Goal: Task Accomplishment & Management: Use online tool/utility

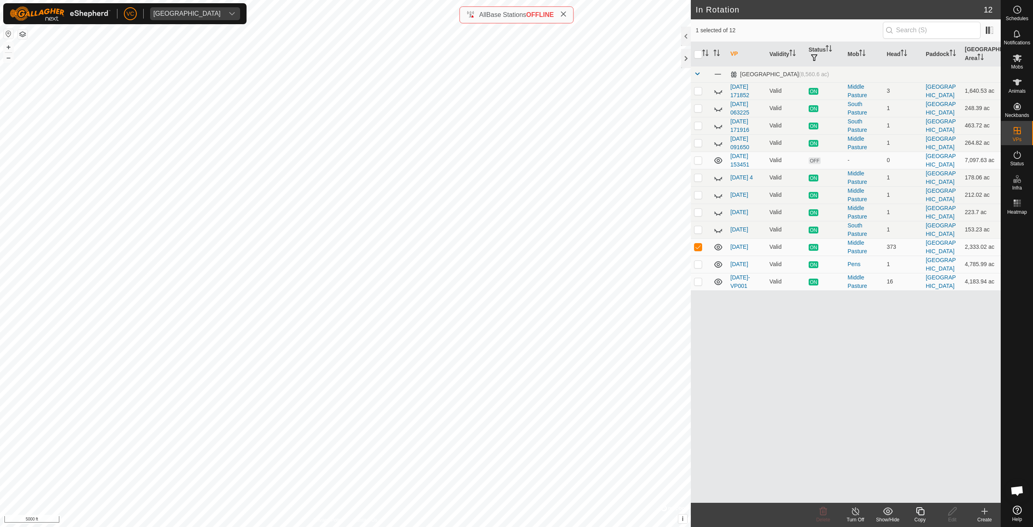
click at [926, 517] on div "Copy" at bounding box center [920, 520] width 32 height 7
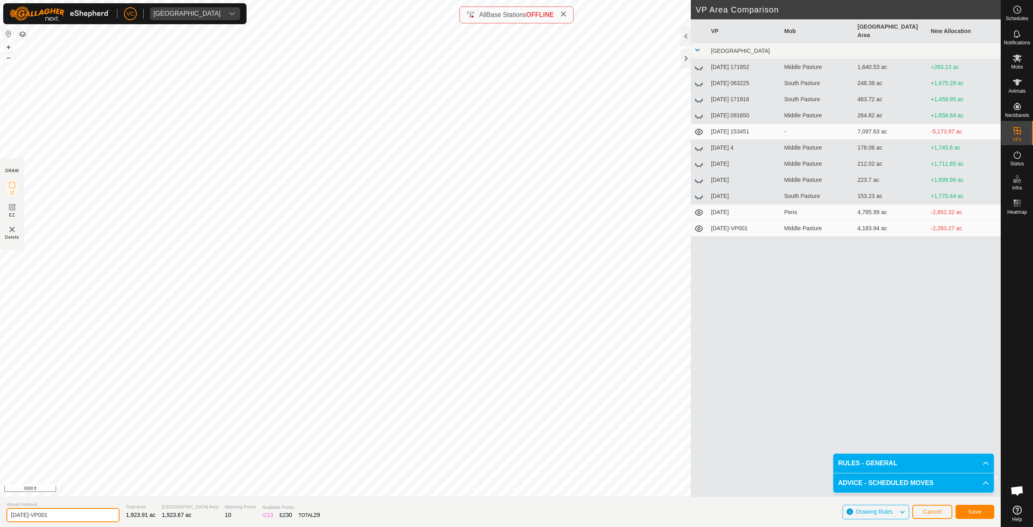
drag, startPoint x: 92, startPoint y: 517, endPoint x: 0, endPoint y: 504, distance: 92.6
click at [6, 508] on input "[DATE]-VP001" at bounding box center [62, 515] width 113 height 14
type input "[DATE]"
click at [981, 517] on button "Save" at bounding box center [975, 512] width 39 height 14
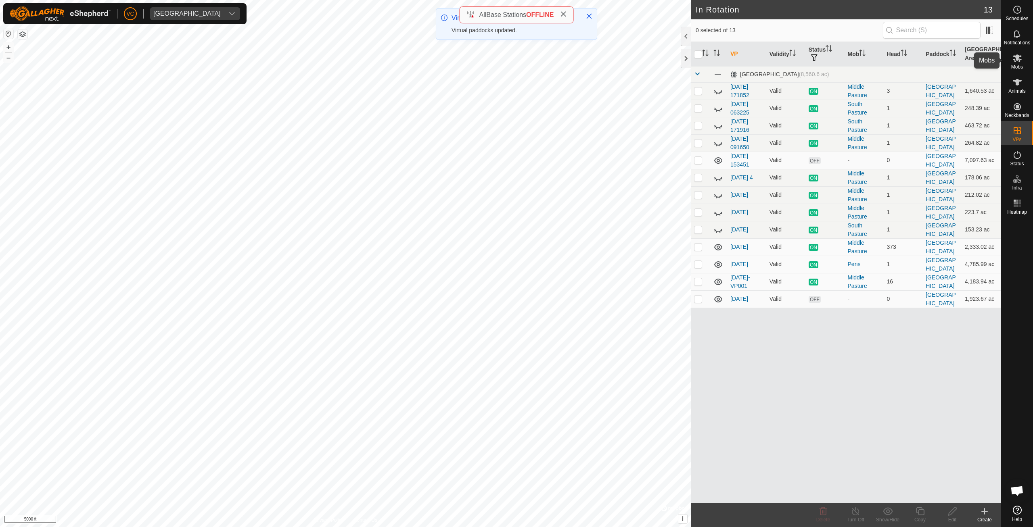
click at [1019, 59] on icon at bounding box center [1017, 58] width 10 height 10
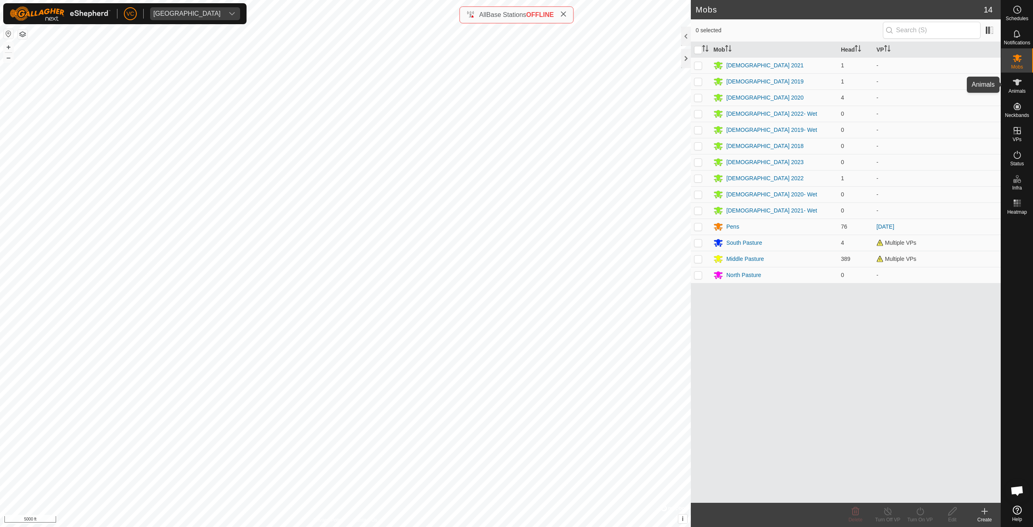
click at [1018, 78] on icon at bounding box center [1017, 82] width 10 height 10
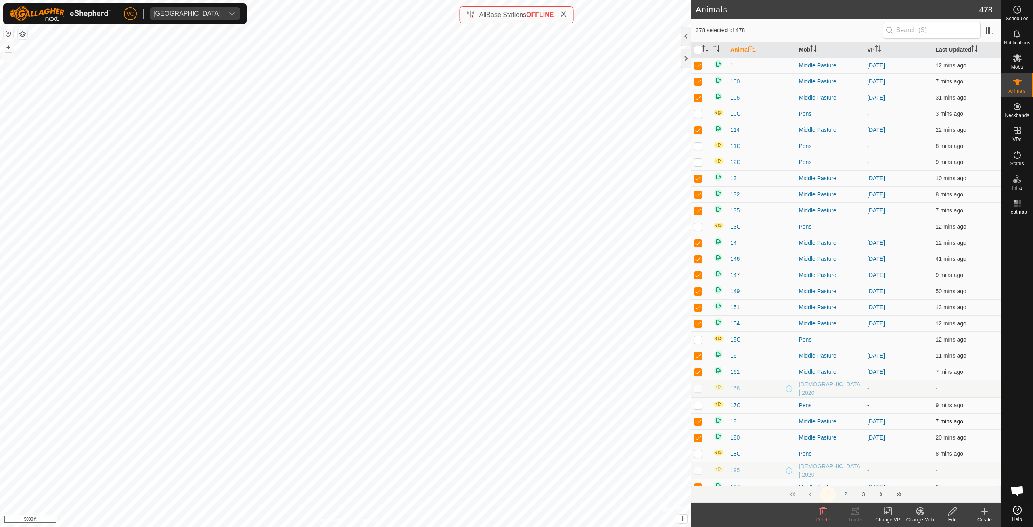
checkbox input "true"
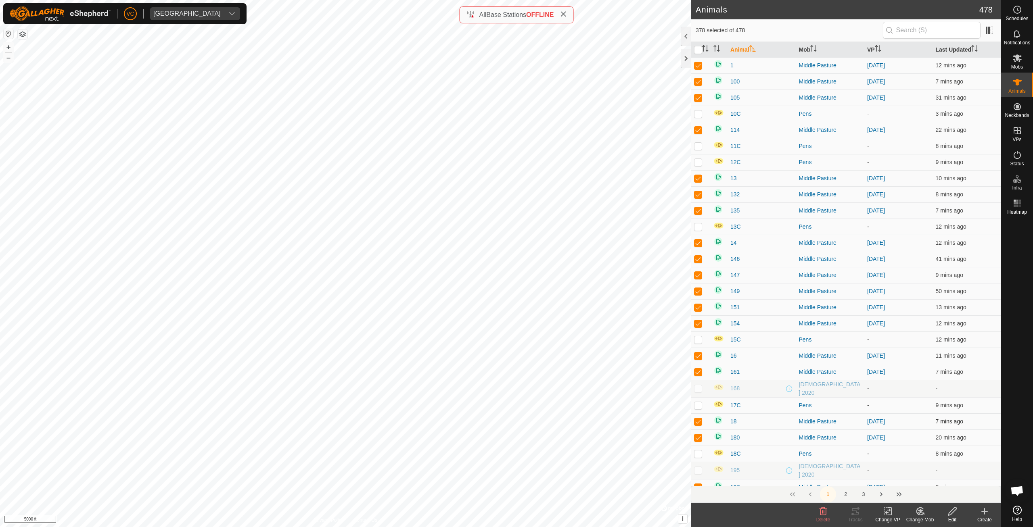
checkbox input "true"
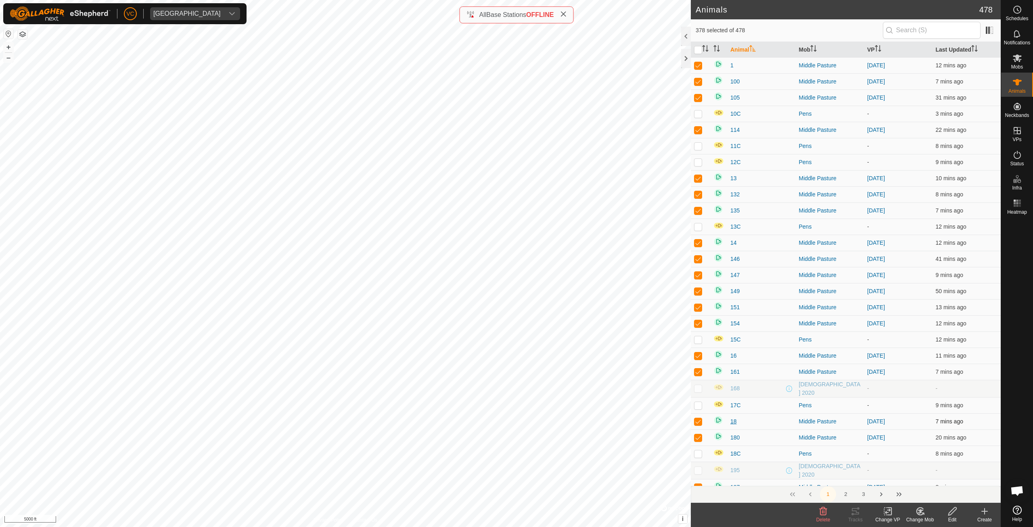
checkbox input "true"
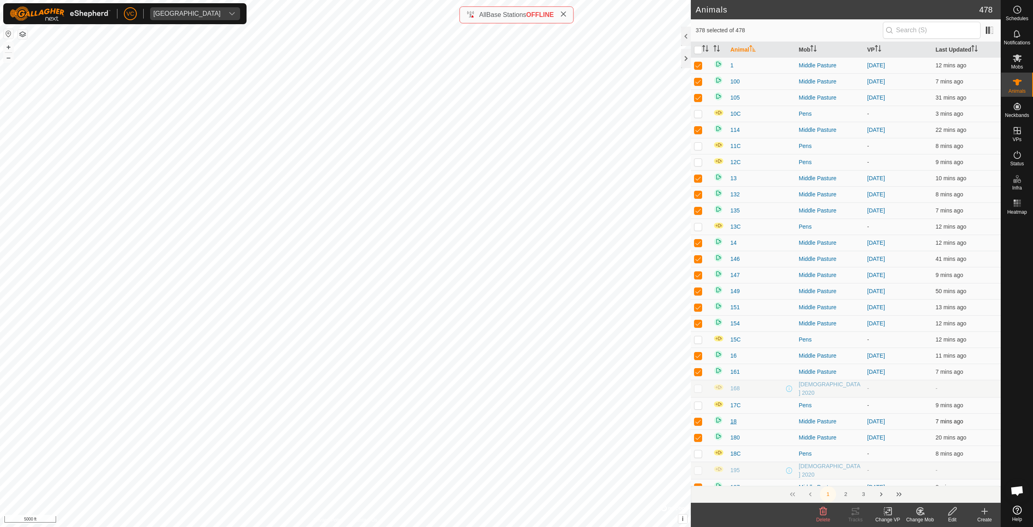
checkbox input "true"
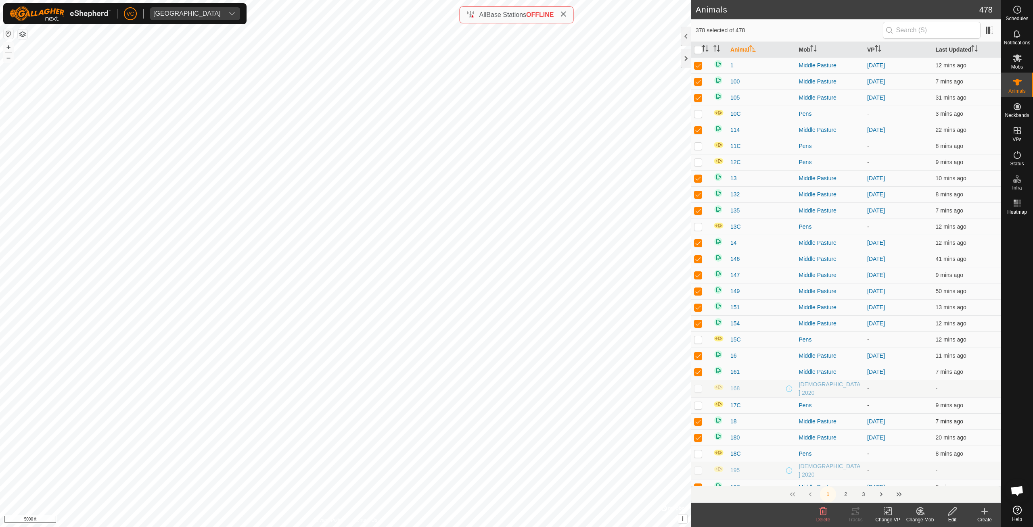
checkbox input "true"
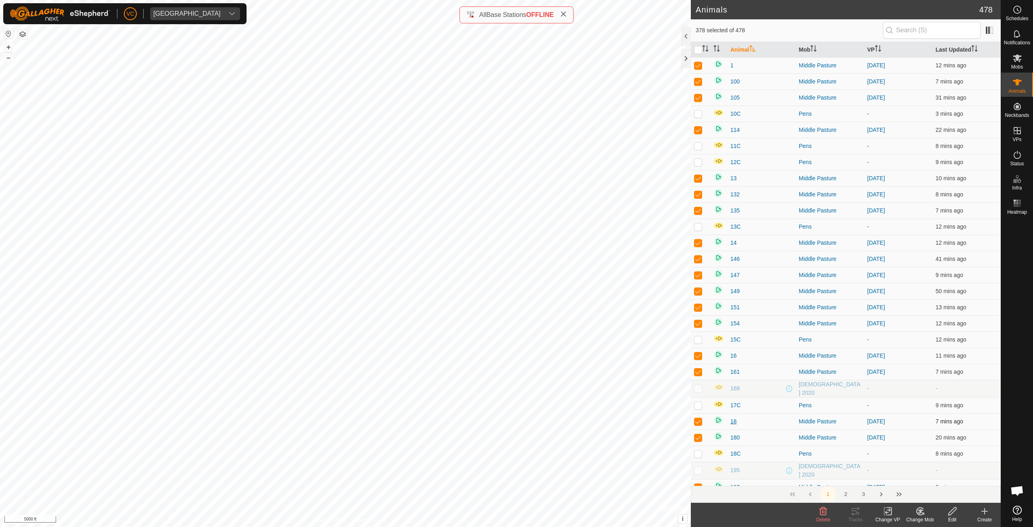
checkbox input "true"
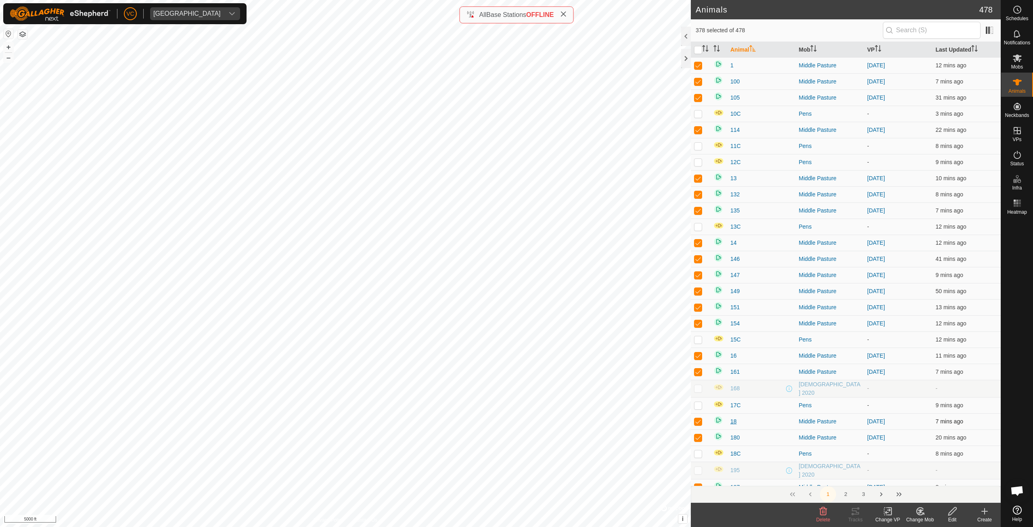
checkbox input "true"
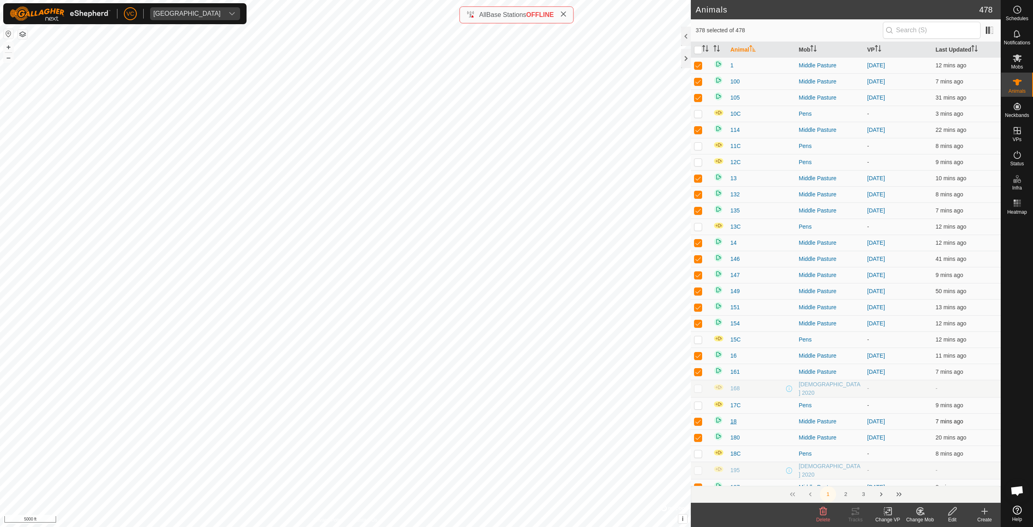
checkbox input "true"
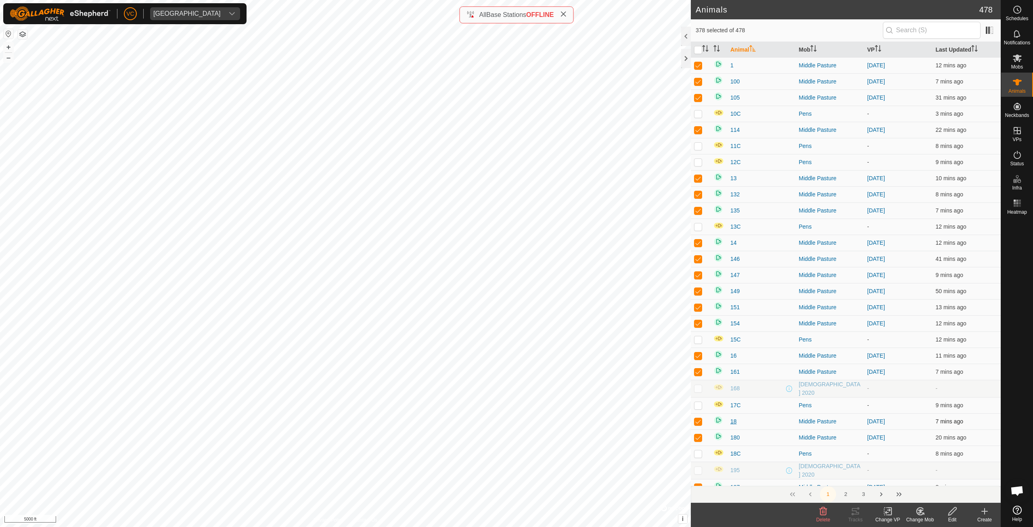
checkbox input "true"
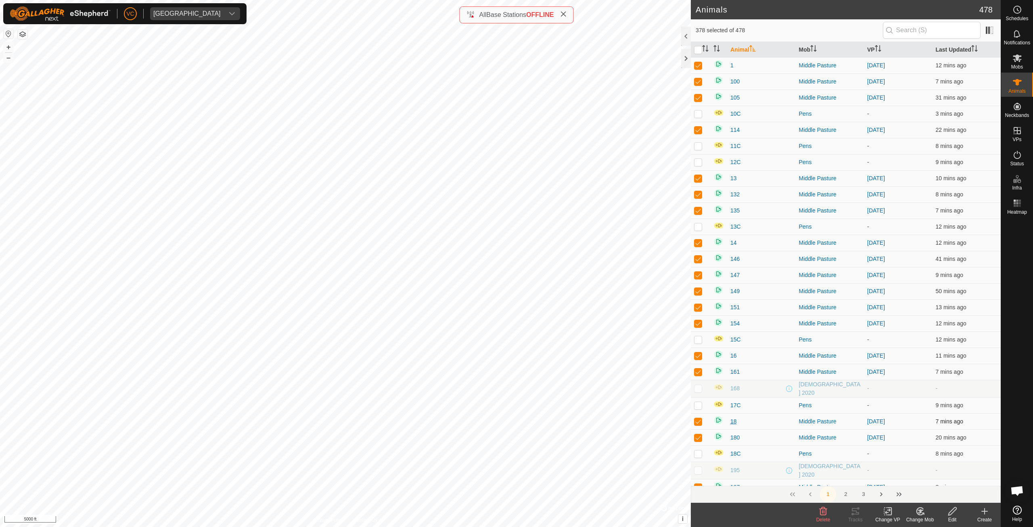
checkbox input "true"
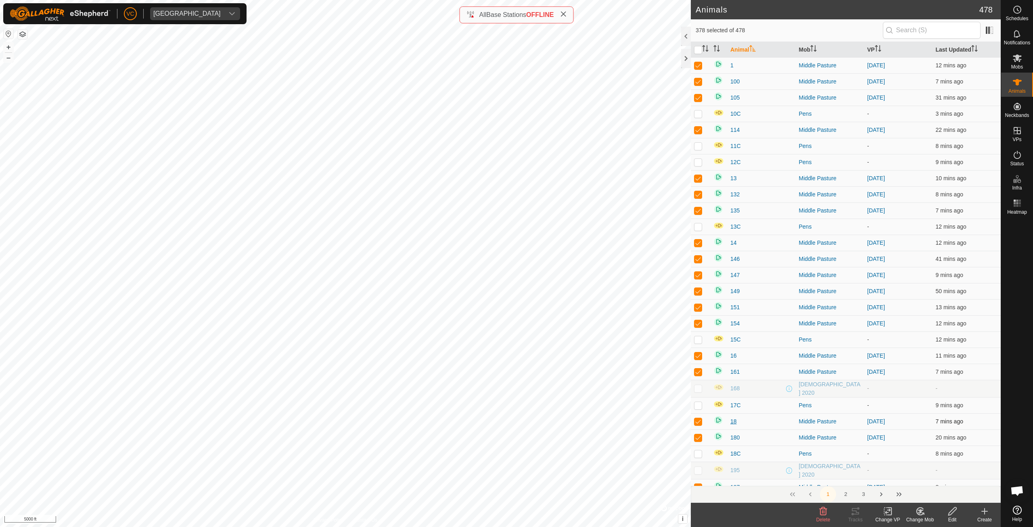
checkbox input "true"
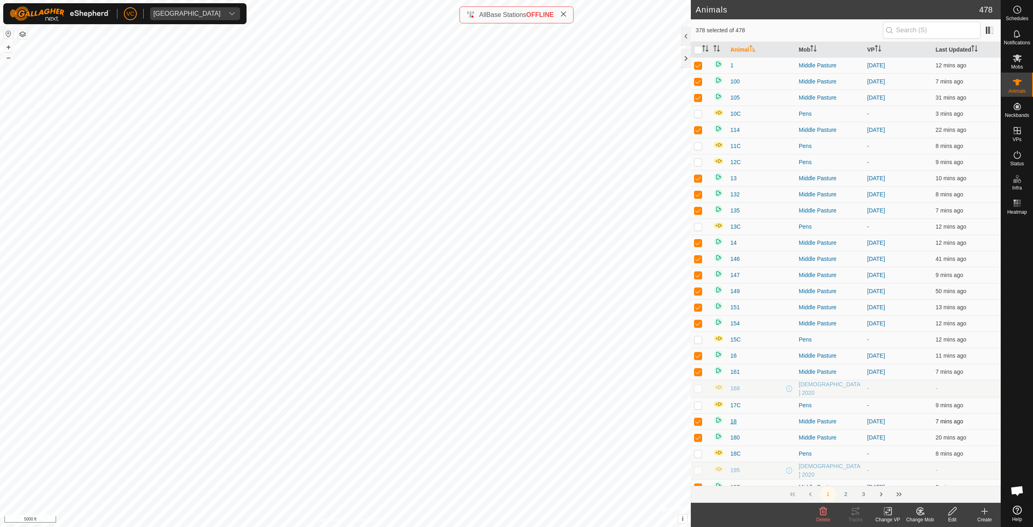
checkbox input "true"
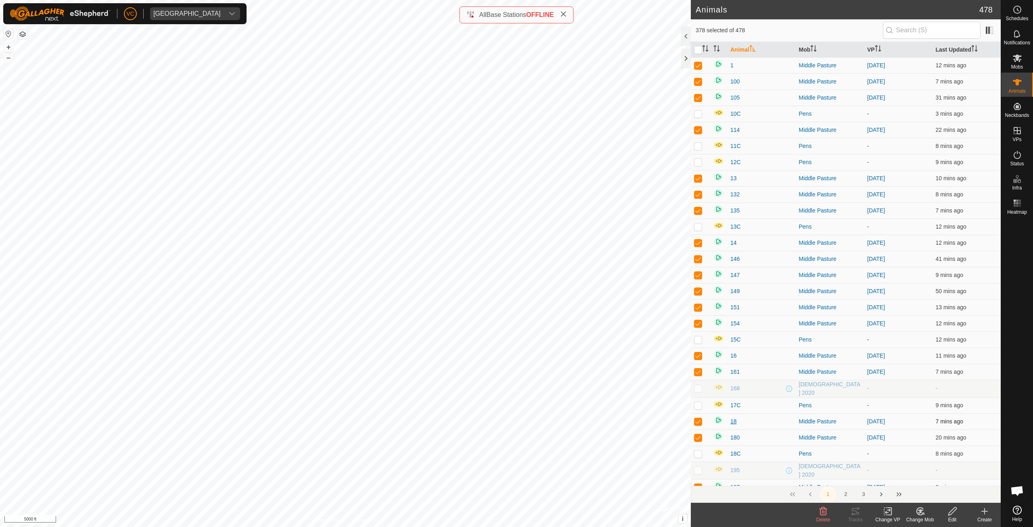
checkbox input "true"
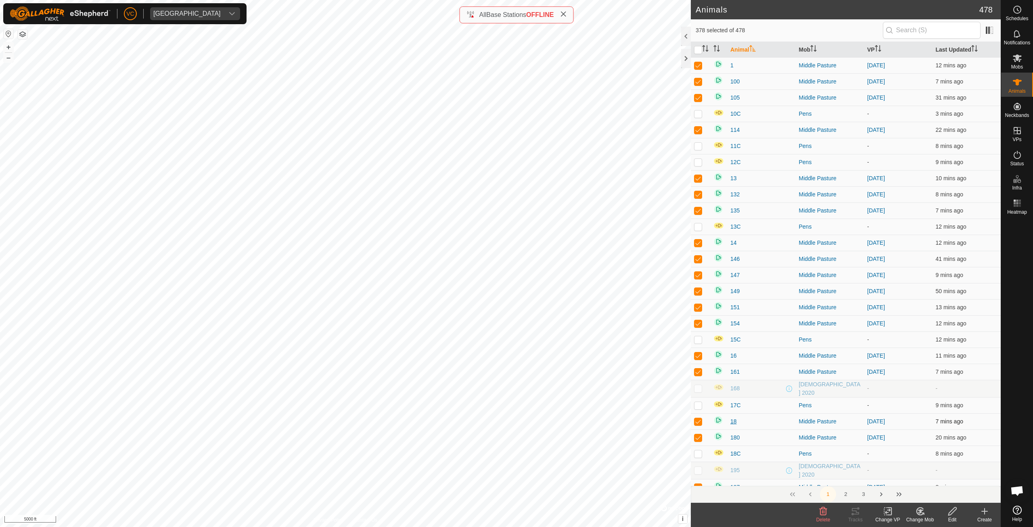
checkbox input "true"
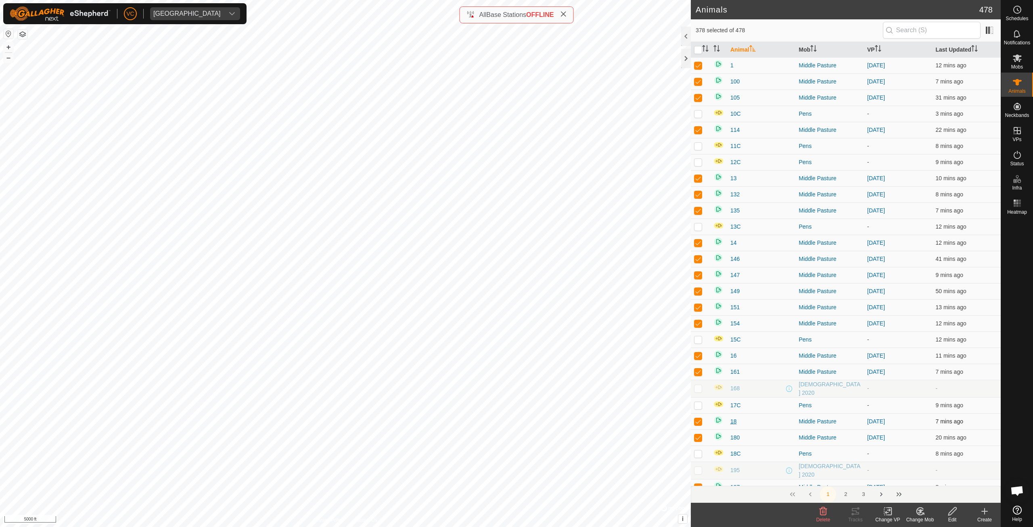
checkbox input "true"
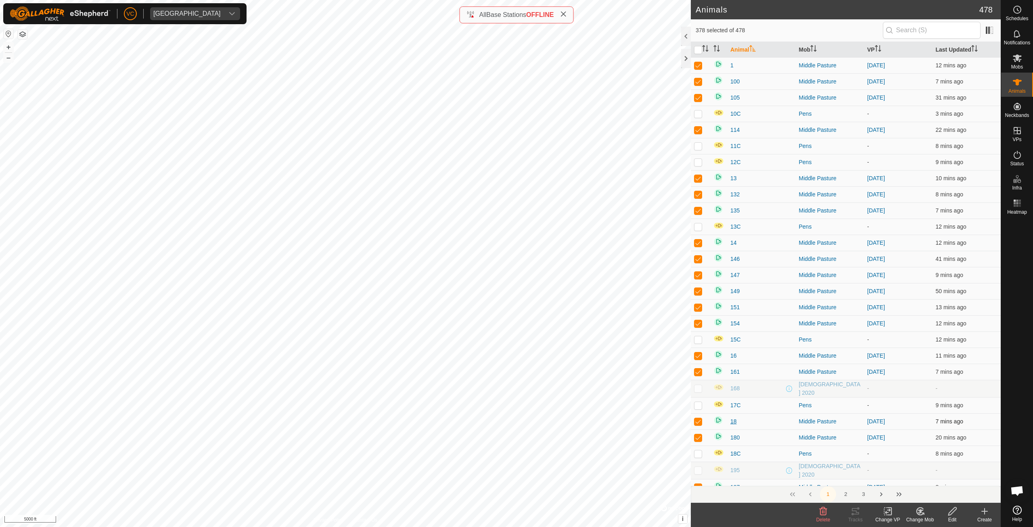
checkbox input "true"
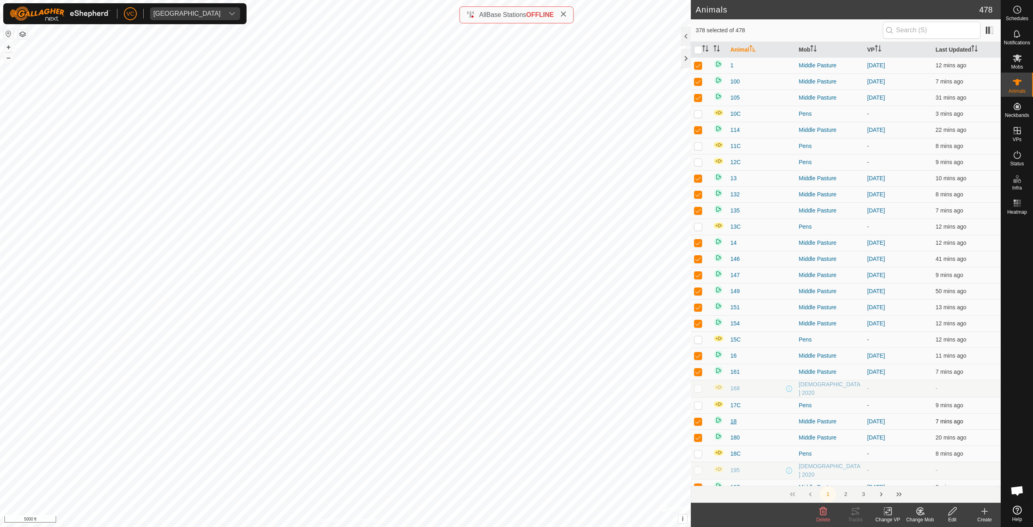
checkbox input "true"
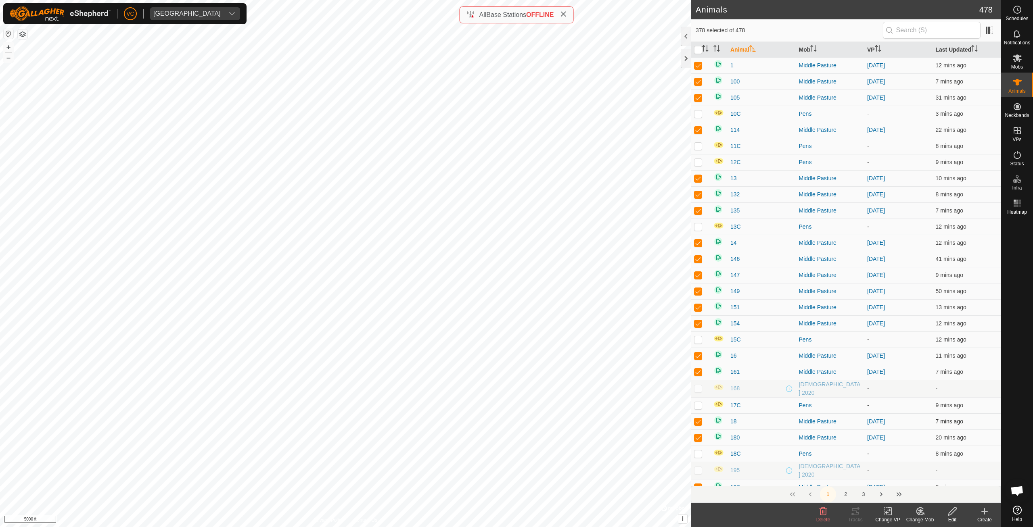
checkbox input "true"
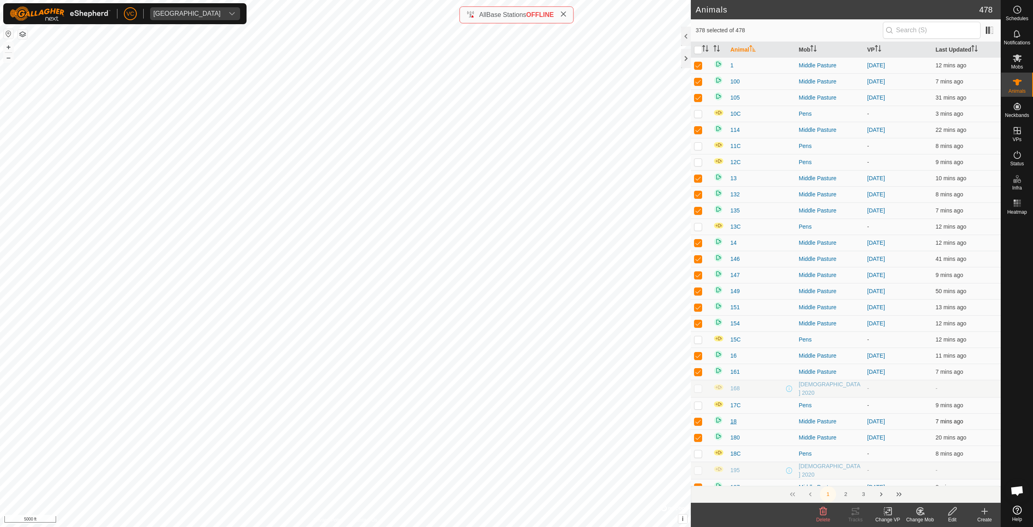
checkbox input "true"
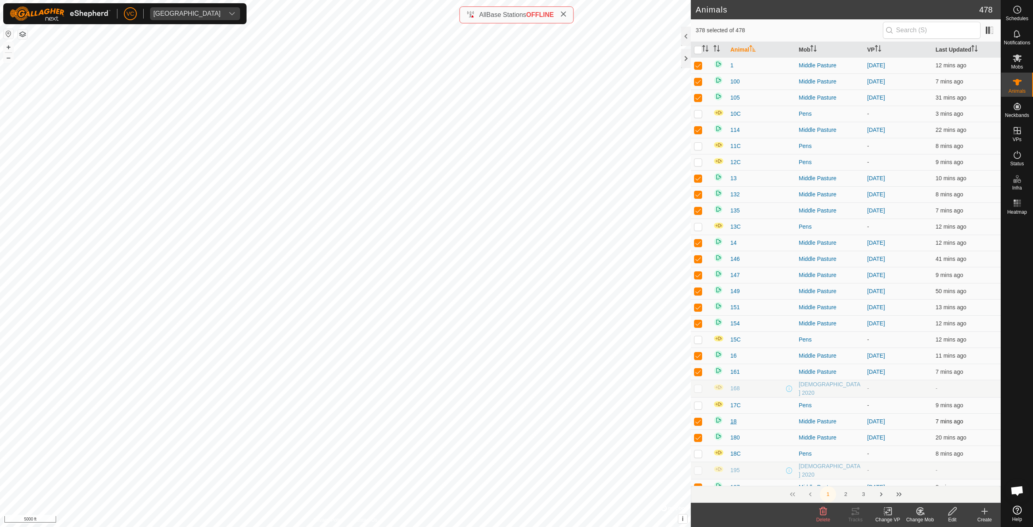
checkbox input "true"
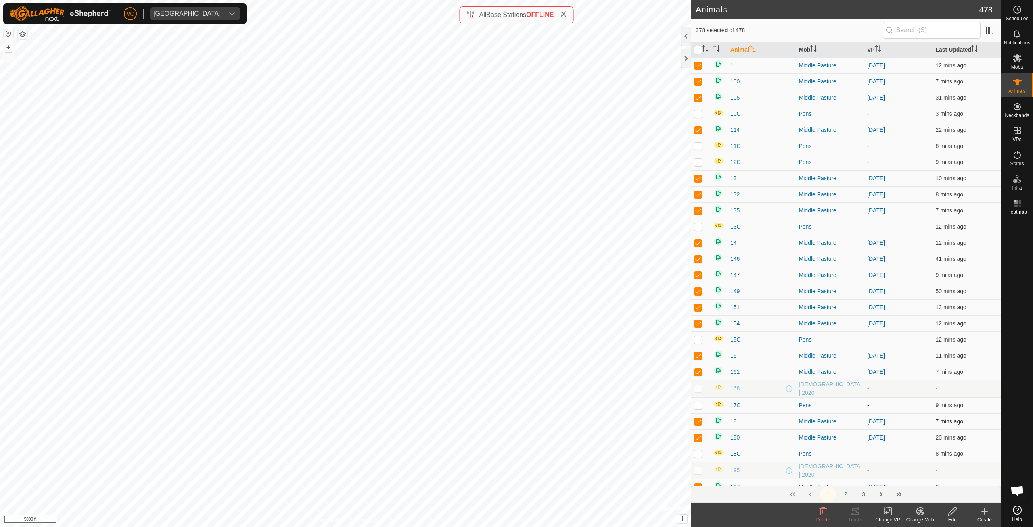
checkbox input "true"
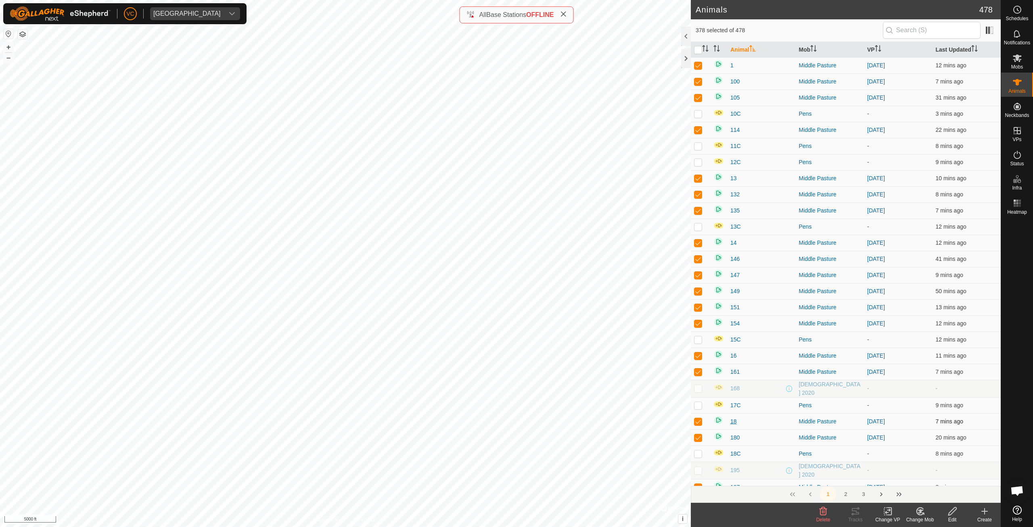
checkbox input "true"
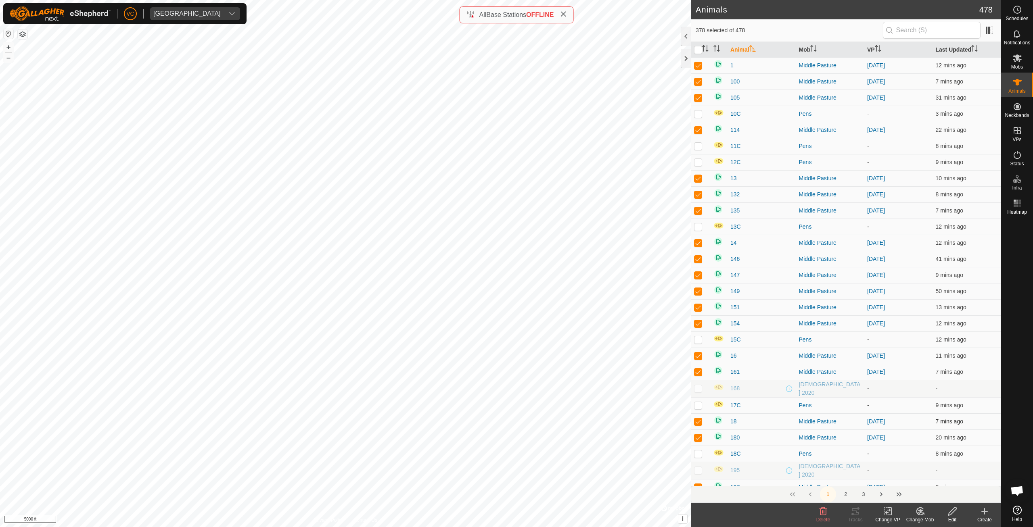
checkbox input "true"
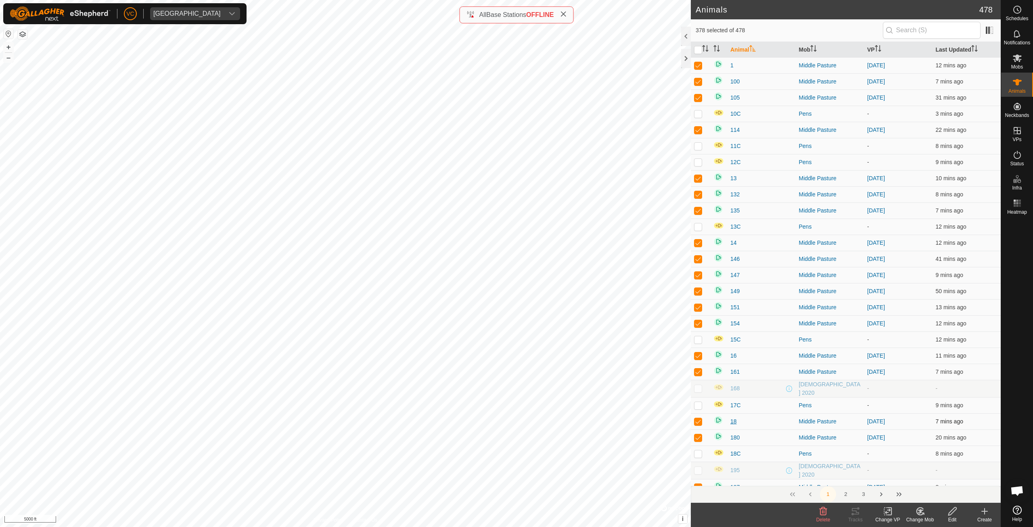
checkbox input "true"
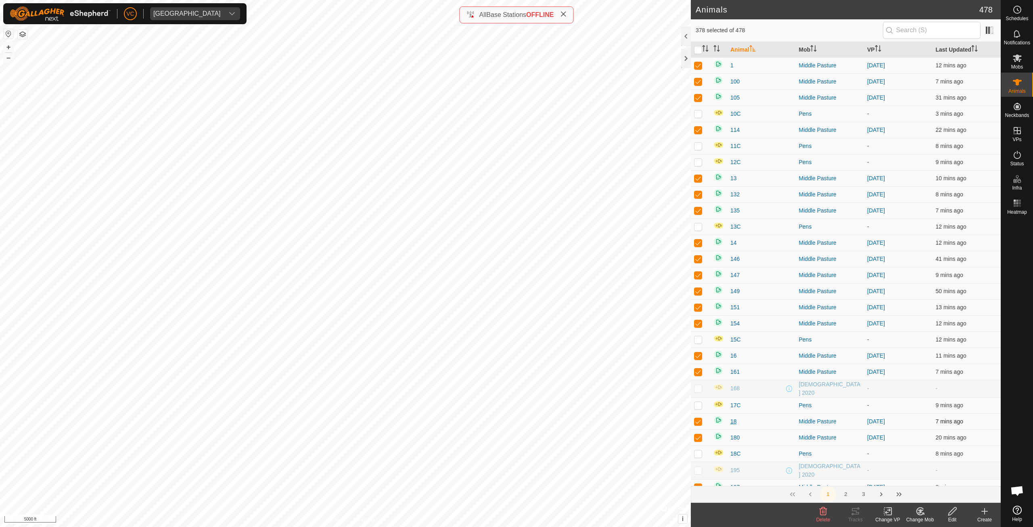
checkbox input "true"
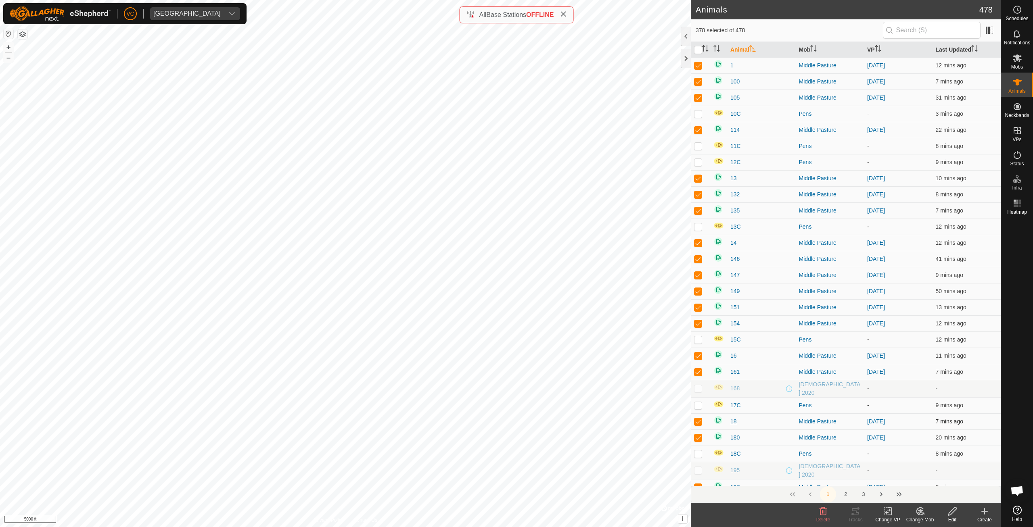
checkbox input "true"
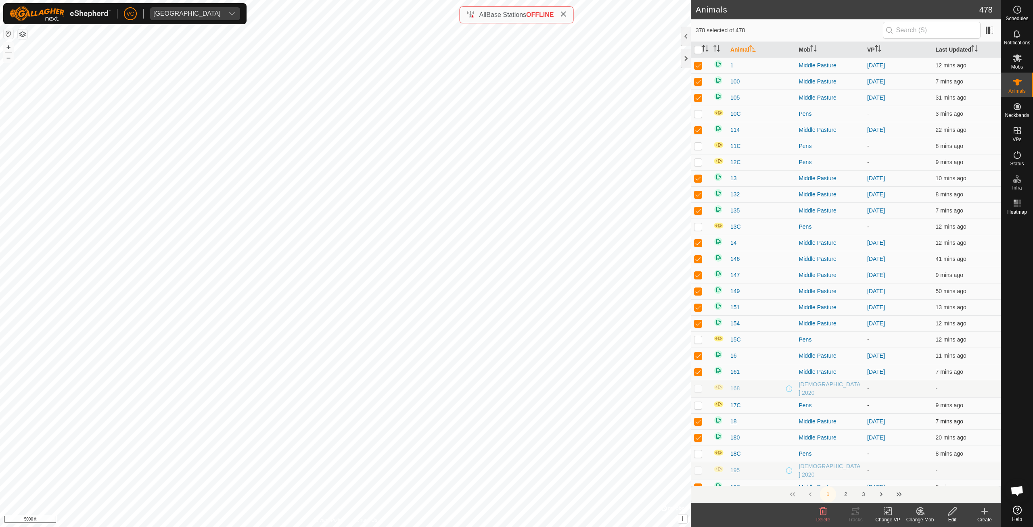
checkbox input "true"
click at [921, 520] on div "Change Mob" at bounding box center [920, 520] width 32 height 7
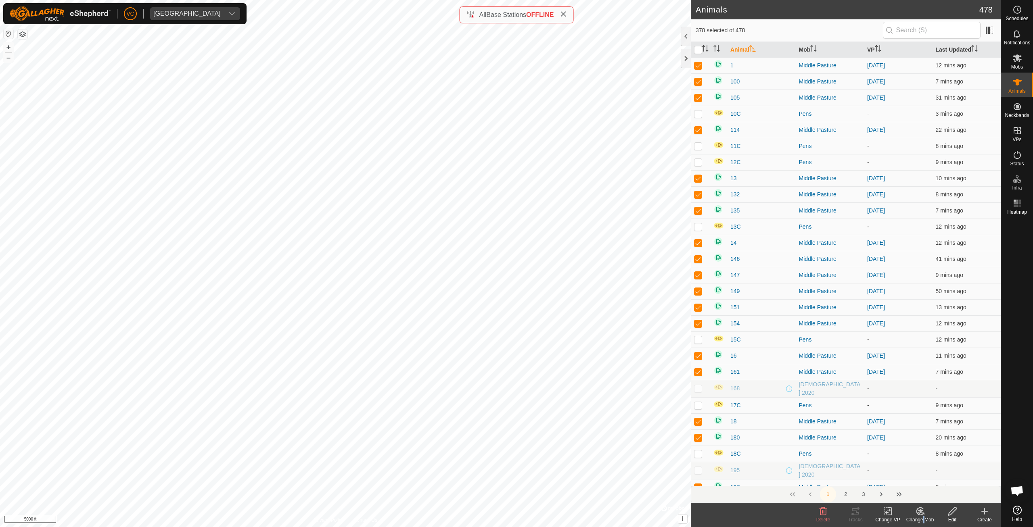
drag, startPoint x: 920, startPoint y: 521, endPoint x: 887, endPoint y: 517, distance: 33.7
click at [909, 527] on html "VC [GEOGRAPHIC_DATA] Schedules Notifications Mobs Animals Neckbands VPs Status …" at bounding box center [516, 263] width 1033 height 527
click at [887, 517] on div "Change VP" at bounding box center [888, 520] width 32 height 7
click at [889, 476] on link "Choose VP..." at bounding box center [912, 477] width 80 height 16
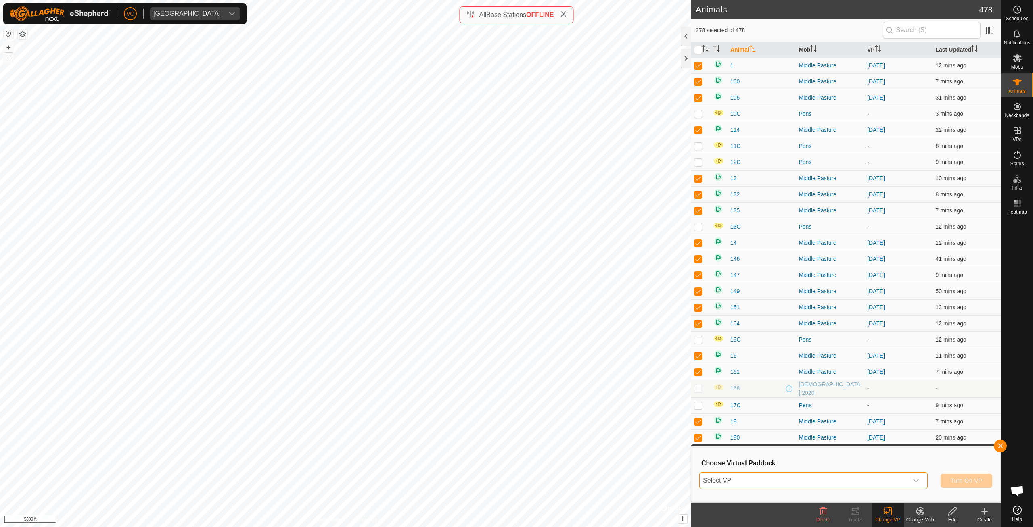
click at [889, 485] on span "Select VP" at bounding box center [804, 481] width 208 height 16
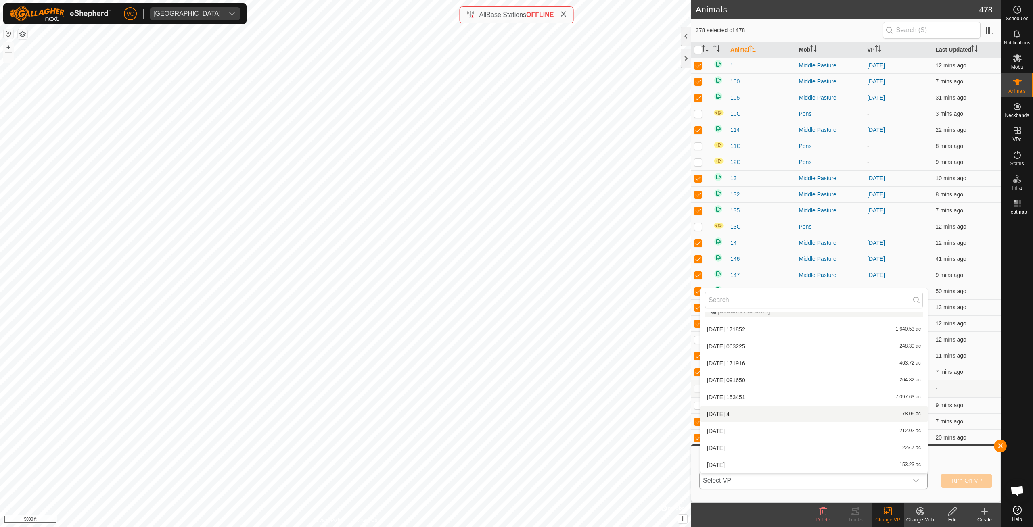
scroll to position [77, 0]
click at [776, 469] on li "[DATE] 1,923.67 ac" at bounding box center [814, 465] width 228 height 16
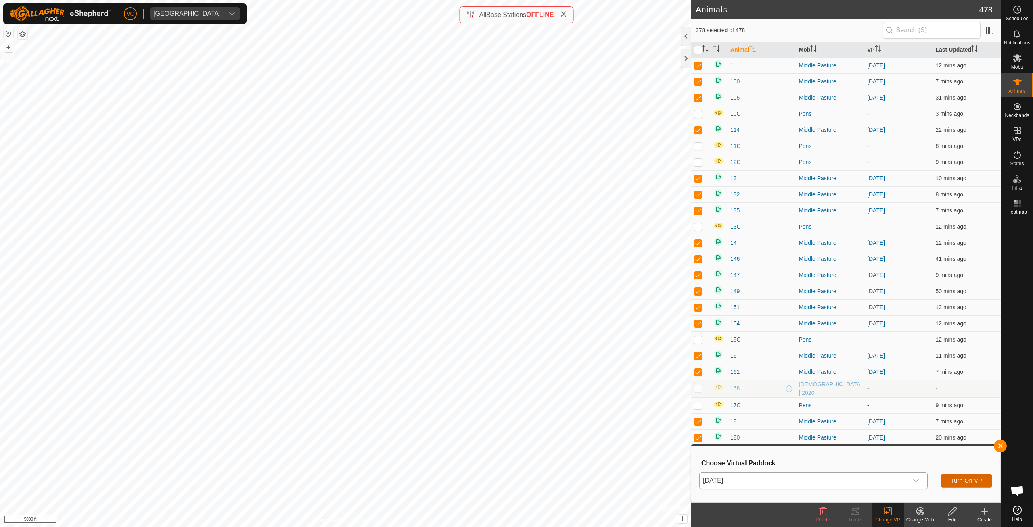
click at [978, 487] on button "Turn On VP" at bounding box center [967, 481] width 52 height 14
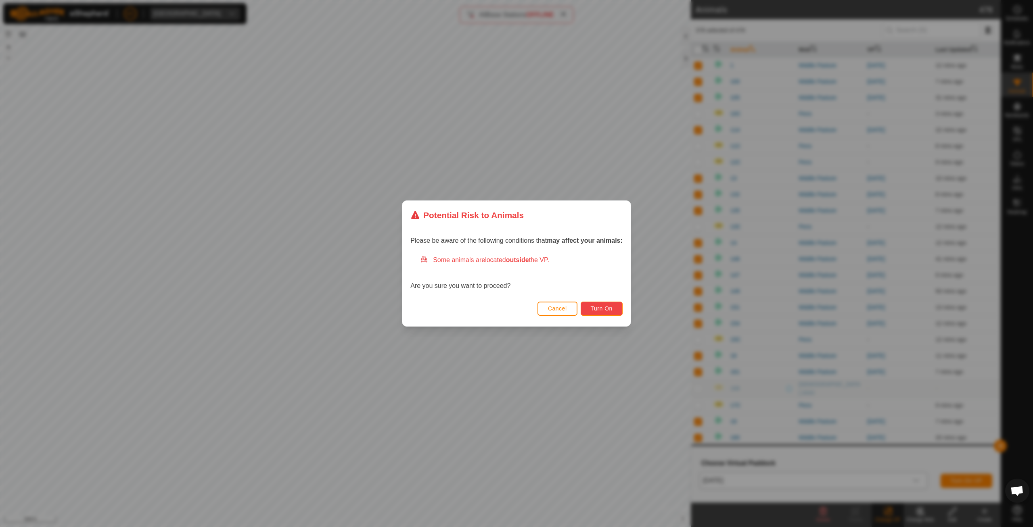
click at [604, 316] on button "Turn On" at bounding box center [602, 309] width 42 height 14
